Goal: Task Accomplishment & Management: Manage account settings

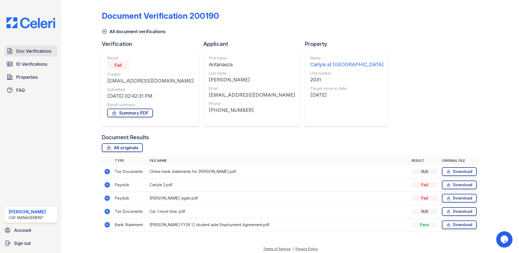
click at [39, 50] on span "Doc Verifications" at bounding box center [33, 51] width 35 height 7
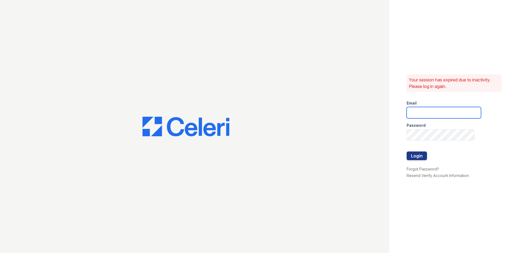
type input "[EMAIL_ADDRESS][DOMAIN_NAME]"
click at [416, 155] on button "Login" at bounding box center [417, 155] width 20 height 9
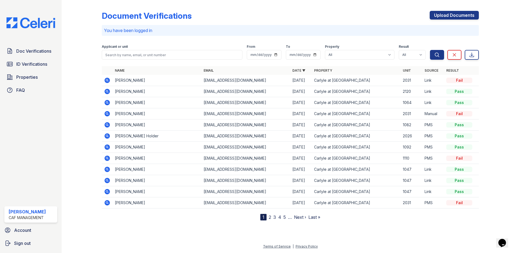
click at [391, 233] on div at bounding box center [290, 236] width 440 height 14
click at [38, 50] on span "Doc Verifications" at bounding box center [33, 51] width 35 height 7
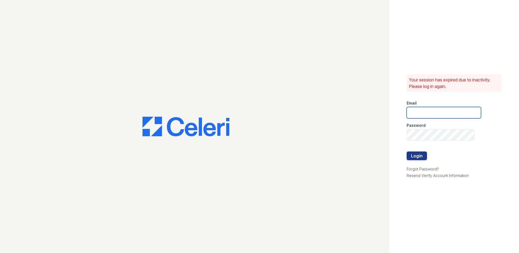
type input "[EMAIL_ADDRESS][DOMAIN_NAME]"
click at [414, 156] on button "Login" at bounding box center [417, 155] width 20 height 9
